Goal: Information Seeking & Learning: Find specific fact

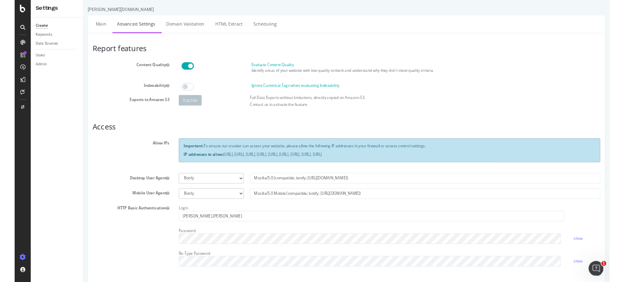
scroll to position [178, 0]
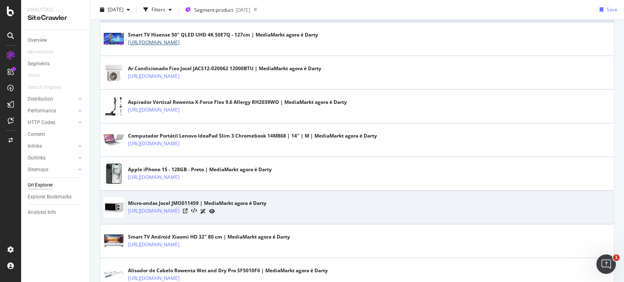
scroll to position [203, 0]
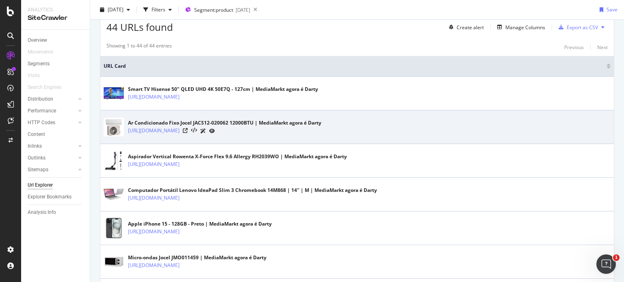
drag, startPoint x: 264, startPoint y: 129, endPoint x: 301, endPoint y: 136, distance: 38.4
click at [301, 136] on div "Ar Condicionado Fixo Jocel JACS12-020062 12000BTU | MediaMarkt agora é Darty [U…" at bounding box center [357, 127] width 507 height 20
copy link "[URL][DOMAIN_NAME]"
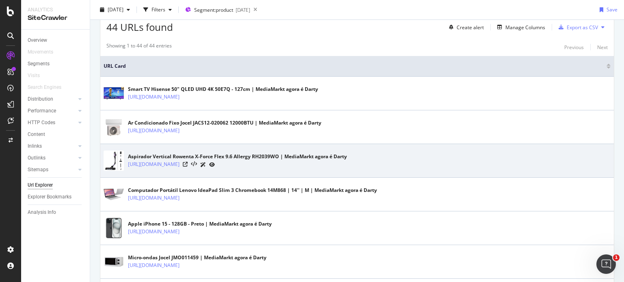
drag, startPoint x: 149, startPoint y: 166, endPoint x: 359, endPoint y: 172, distance: 209.6
click at [359, 172] on td "Aspirador Vertical Rowenta X-Force Flex 9.6 Allergy RH2039WO | MediaMarkt agora…" at bounding box center [356, 161] width 513 height 34
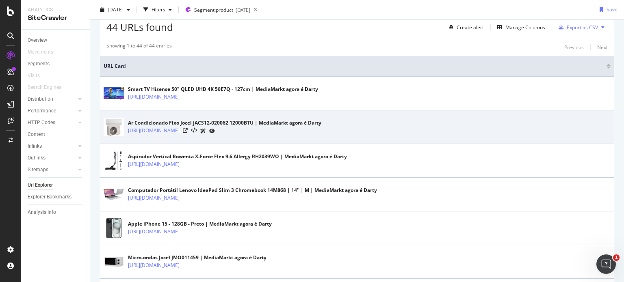
copy link "[URL][DOMAIN_NAME]"
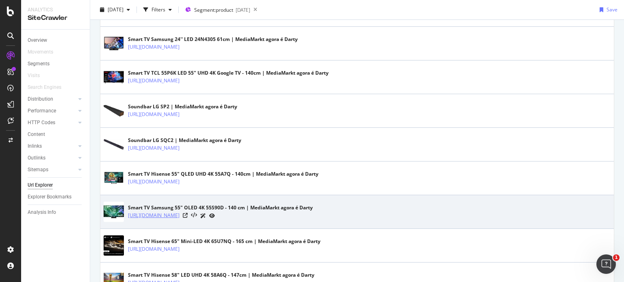
scroll to position [1015, 0]
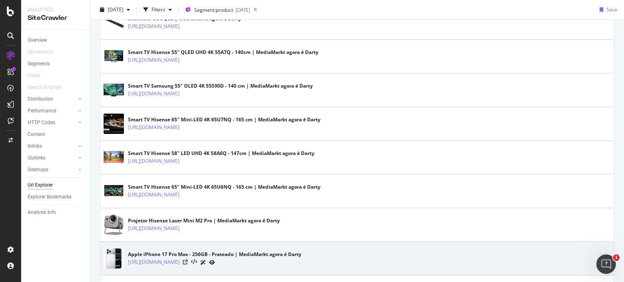
drag, startPoint x: 125, startPoint y: 260, endPoint x: 283, endPoint y: 266, distance: 157.3
click at [283, 266] on td "Apple iPhone 17 Pro Max - 256GB - Prateado | MediaMarkt agora é Darty [URL][DOM…" at bounding box center [356, 259] width 513 height 34
copy link "[URL][DOMAIN_NAME]"
